Goal: Task Accomplishment & Management: Use online tool/utility

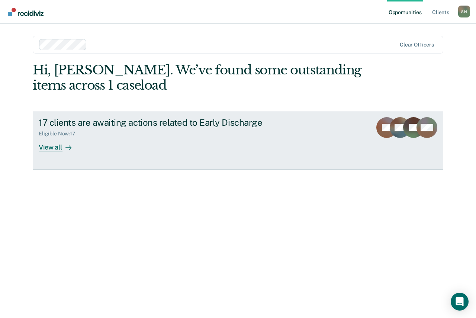
click at [61, 150] on div "View all" at bounding box center [60, 144] width 42 height 15
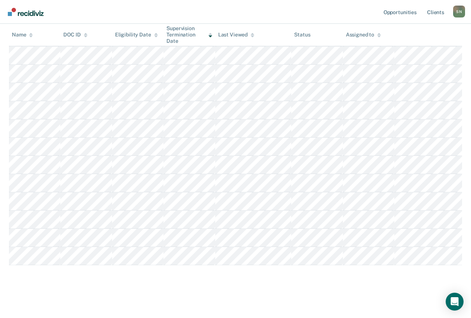
scroll to position [189, 0]
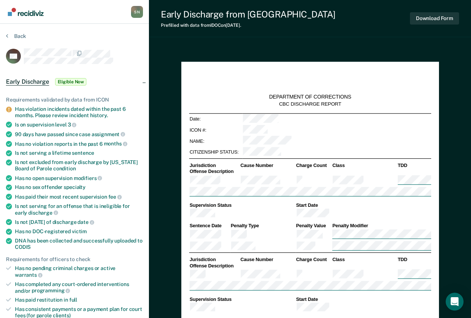
type textarea "x"
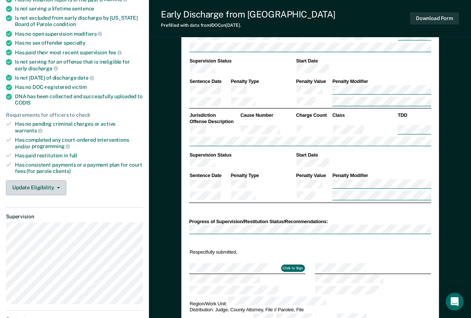
scroll to position [149, 0]
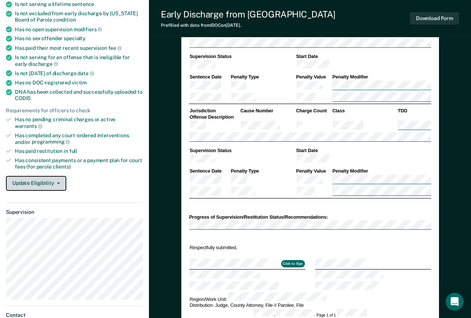
click at [60, 178] on button "Update Eligibility" at bounding box center [36, 183] width 60 height 15
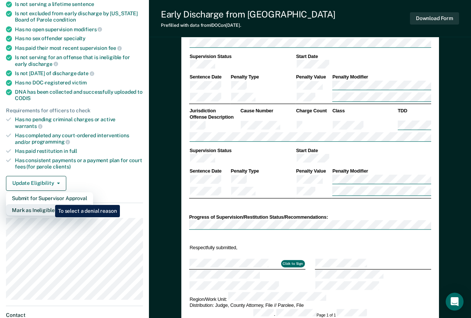
click at [50, 204] on button "Mark as Ineligible" at bounding box center [49, 210] width 87 height 12
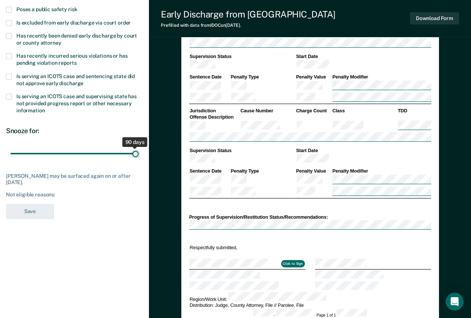
drag, startPoint x: 55, startPoint y: 154, endPoint x: 138, endPoint y: 160, distance: 83.6
type input "90"
click at [138, 160] on input "range" at bounding box center [74, 153] width 128 height 13
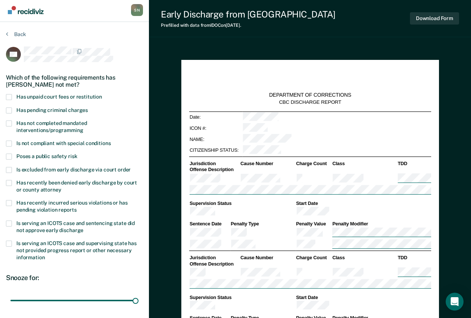
scroll to position [0, 0]
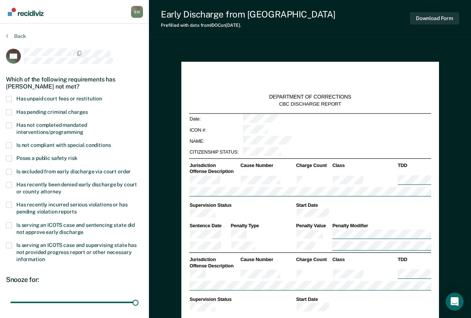
click at [6, 125] on section "Back AN Which of the following requirements has [PERSON_NAME] not met? Has unpa…" at bounding box center [74, 203] width 149 height 358
click at [10, 127] on span at bounding box center [9, 125] width 6 height 6
click at [83, 130] on input "Has not completed mandated interventions/programming" at bounding box center [83, 130] width 0 height 0
click at [11, 98] on span at bounding box center [9, 99] width 6 height 6
click at [102, 96] on input "Has unpaid court fees or restitution" at bounding box center [102, 96] width 0 height 0
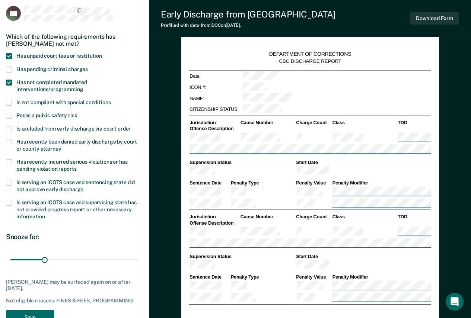
scroll to position [112, 0]
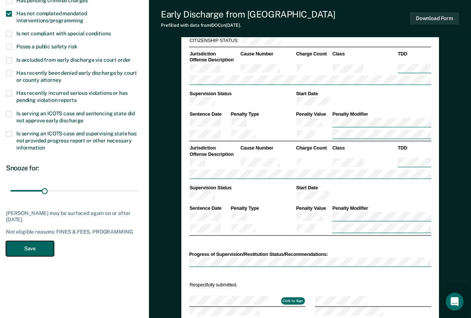
click at [16, 249] on button "Save" at bounding box center [30, 248] width 48 height 15
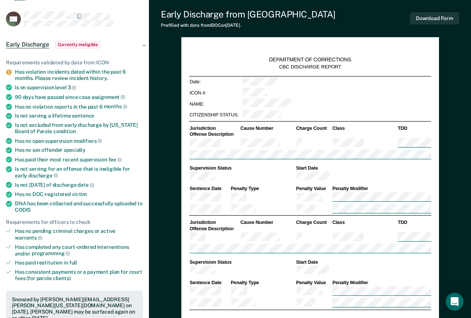
scroll to position [0, 0]
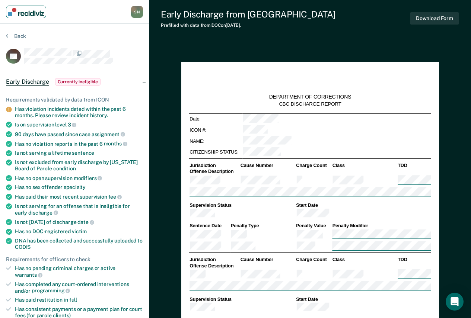
click at [28, 15] on img "Main navigation" at bounding box center [26, 12] width 36 height 8
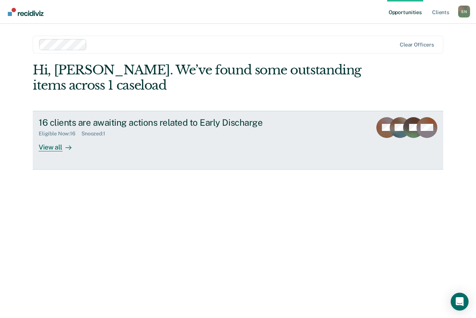
click at [41, 145] on div "View all" at bounding box center [60, 144] width 42 height 15
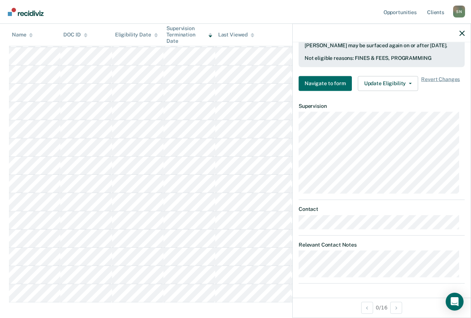
scroll to position [149, 0]
click at [462, 35] on icon "button" at bounding box center [461, 33] width 5 height 5
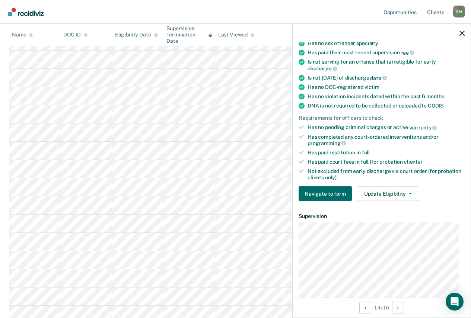
scroll to position [112, 0]
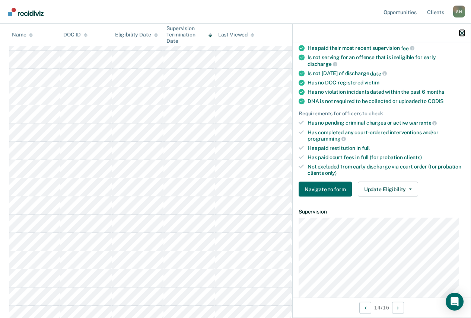
click at [462, 33] on icon "button" at bounding box center [461, 33] width 5 height 5
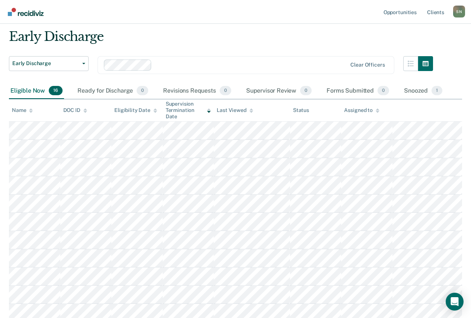
scroll to position [0, 0]
